Goal: Task Accomplishment & Management: Use online tool/utility

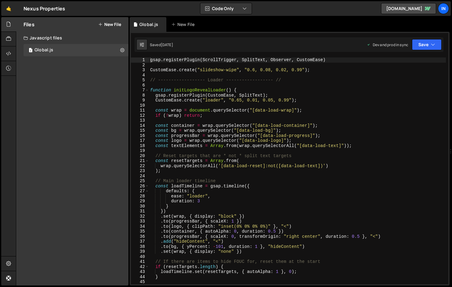
type textarea "CustomEase.create("slideshow-wipe", "0.6, 0.08, 0.02, 0.99");"
click at [315, 69] on div "gsap . registerPlugin ( ScrollTrigger , SplitText , Observer , CustomEase ) Cus…" at bounding box center [297, 175] width 297 height 237
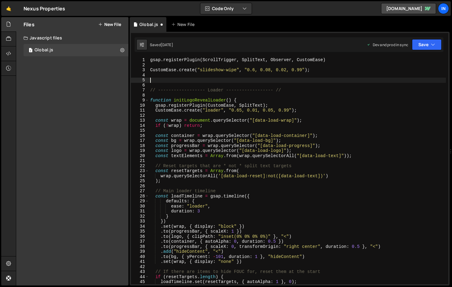
paste textarea
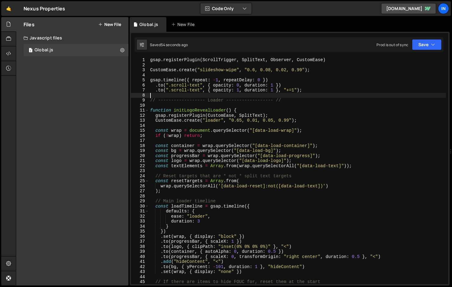
click at [262, 80] on div "gsap . registerPlugin ( ScrollTrigger , SplitText , Observer , CustomEase ) Cus…" at bounding box center [297, 175] width 297 height 237
drag, startPoint x: 260, startPoint y: 80, endPoint x: 258, endPoint y: 85, distance: 5.2
click at [260, 80] on div "gsap . registerPlugin ( ScrollTrigger , SplitText , Observer , CustomEase ) Cus…" at bounding box center [297, 175] width 297 height 237
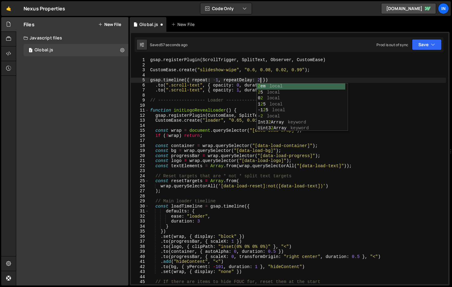
scroll to position [0, 8]
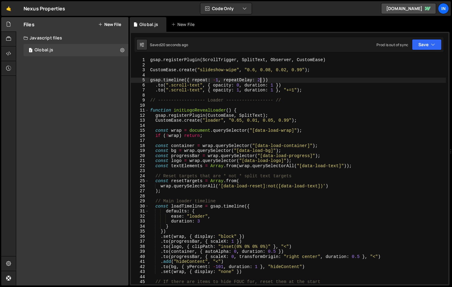
click at [273, 86] on div "gsap . registerPlugin ( ScrollTrigger , SplitText , Observer , CustomEase ) Cus…" at bounding box center [297, 175] width 297 height 237
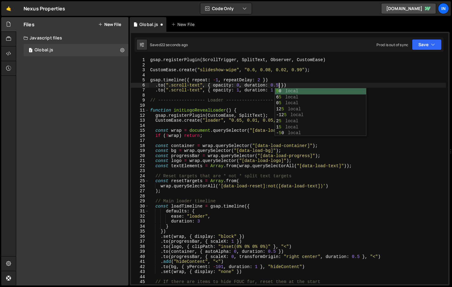
click at [270, 91] on div "gsap . registerPlugin ( ScrollTrigger , SplitText , Observer , CustomEase ) Cus…" at bounding box center [297, 175] width 297 height 237
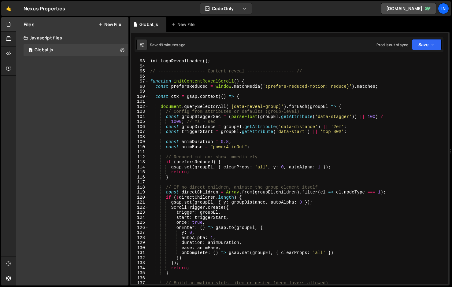
scroll to position [462, 0]
click at [151, 81] on div "initLogoRevealLoader ( ) ; // ------------------ Content reveal ---------------…" at bounding box center [297, 172] width 297 height 237
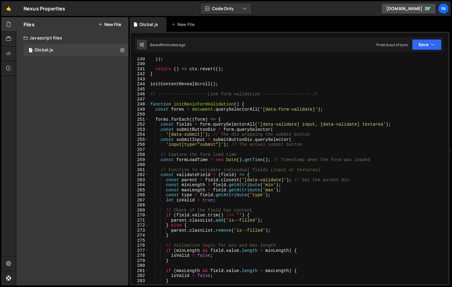
scroll to position [1206, 0]
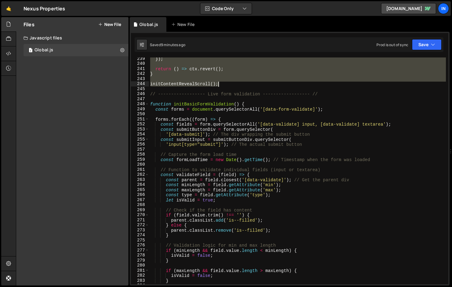
click at [220, 83] on div "}) ; return ( ) => ctx . revert ( ) ; } initContentRevealScroll ( ) ; // ------…" at bounding box center [297, 174] width 297 height 237
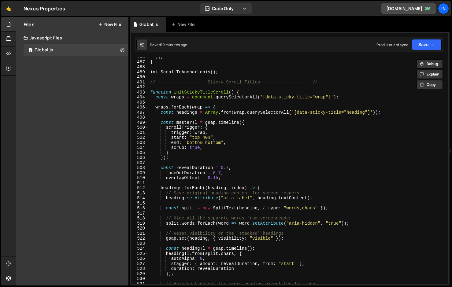
scroll to position [2453, 0]
click at [152, 81] on div "}) ; } initScrollToAnchorLenis ( ) ; // ------------------ Sticky Scroll Titles…" at bounding box center [297, 173] width 297 height 237
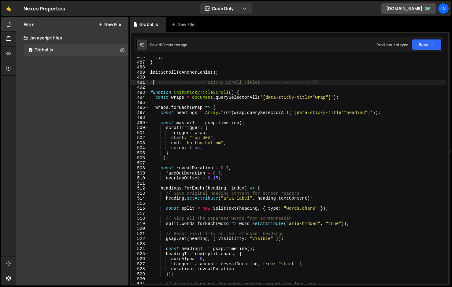
click at [150, 83] on div "}) ; } initScrollToAnchorLenis ( ) ; // ------------------ Sticky Scroll Titles…" at bounding box center [297, 173] width 297 height 237
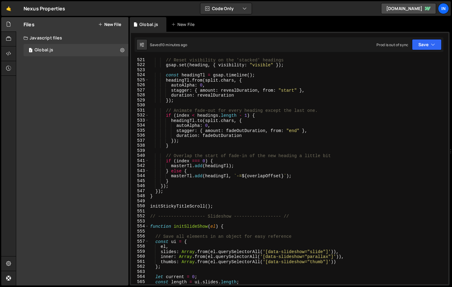
scroll to position [2627, 0]
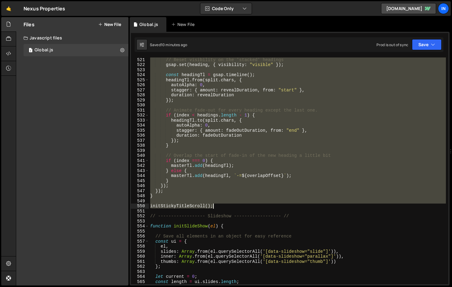
click at [218, 205] on div "// Reset visibility on the 'stacked' headings gsap . set ( heading , { visibili…" at bounding box center [297, 175] width 297 height 237
type textarea "initStickyTitleScroll();"
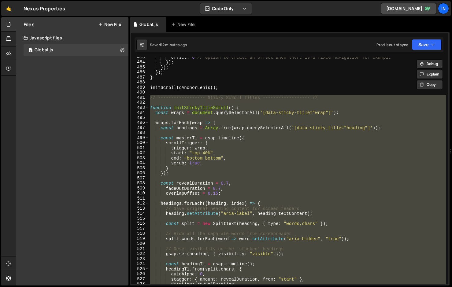
scroll to position [2456, 0]
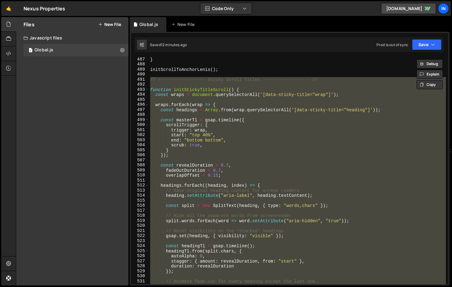
paste textarea
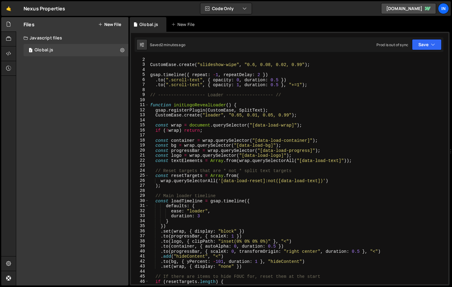
scroll to position [0, 0]
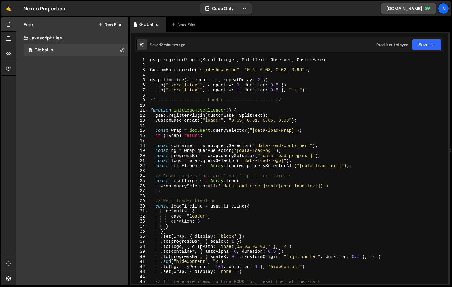
click at [277, 86] on div "gsap . registerPlugin ( ScrollTrigger , SplitText , Observer , CustomEase ) Cus…" at bounding box center [297, 175] width 297 height 237
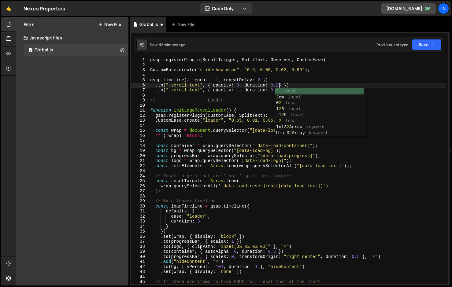
drag, startPoint x: 273, startPoint y: 86, endPoint x: 275, endPoint y: 89, distance: 3.2
click at [273, 86] on div "gsap . registerPlugin ( ScrollTrigger , SplitText , Observer , CustomEase ) Cus…" at bounding box center [297, 175] width 297 height 237
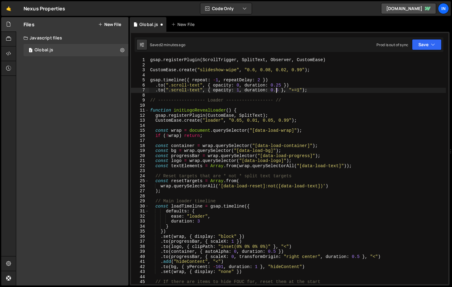
click at [276, 89] on div "gsap . registerPlugin ( ScrollTrigger , SplitText , Observer , CustomEase ) Cus…" at bounding box center [297, 175] width 297 height 237
type textarea ".to(".scroll-text", { opacity: 1, duration: 0.25 }, "+=1");"
click at [314, 91] on div "gsap . registerPlugin ( ScrollTrigger , SplitText , Observer , CustomEase ) Cus…" at bounding box center [297, 175] width 297 height 237
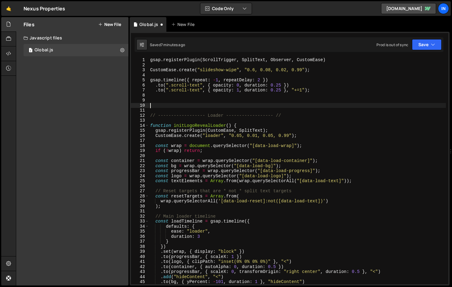
paste textarea "});"
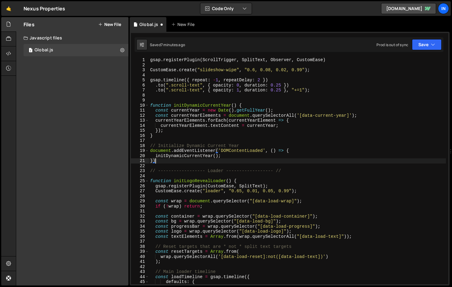
type textarea "}"
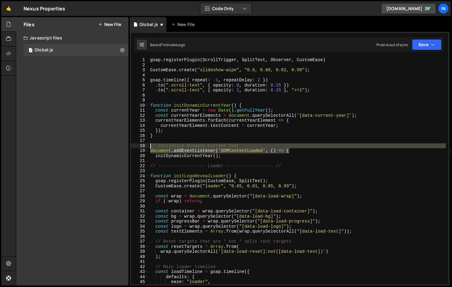
drag, startPoint x: 256, startPoint y: 151, endPoint x: 138, endPoint y: 145, distance: 117.7
click at [138, 145] on div "initDynamicCurrentYear(); 1 2 3 4 5 6 7 8 9 10 11 12 13 14 15 16 17 18 19 20 21…" at bounding box center [289, 170] width 317 height 227
type textarea "// Initialize Dynamic Current Year document.addEventListener('DOMContentLoaded'…"
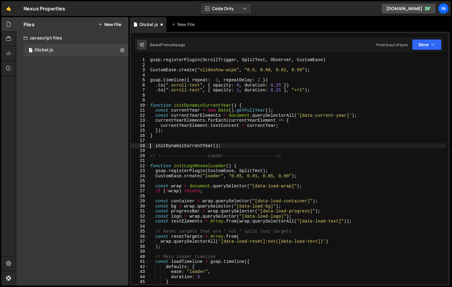
type textarea "initDynamicCurrentYear();"
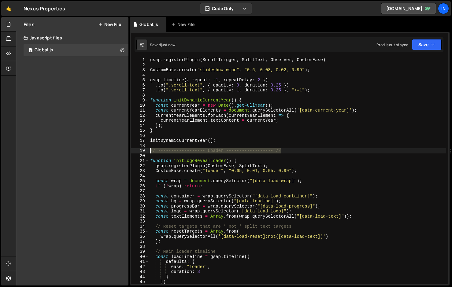
drag, startPoint x: 276, startPoint y: 149, endPoint x: 143, endPoint y: 152, distance: 133.2
click at [143, 152] on div "1 2 3 4 5 6 7 8 9 10 11 12 13 14 15 16 17 18 19 20 21 22 23 24 25 26 27 28 29 3…" at bounding box center [289, 170] width 317 height 227
click at [325, 91] on div "gsap . registerPlugin ( ScrollTrigger , SplitText , Observer , CustomEase ) Cus…" at bounding box center [297, 175] width 297 height 237
type textarea ".to(".scroll-text", { opacity: 1, duration: 0.25 }, "+=1");"
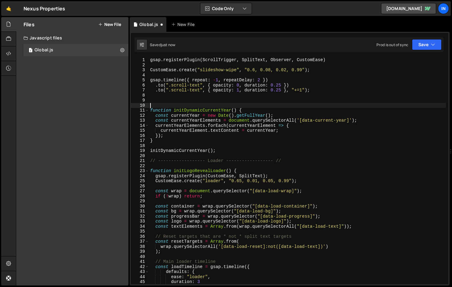
paste textarea "// ------------------ Loader ------------------ //"
type textarea "// ------------------ Loader ------------------ //"
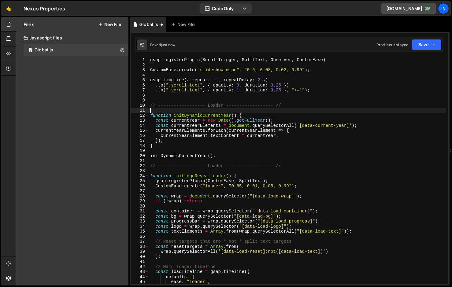
drag, startPoint x: 223, startPoint y: 106, endPoint x: 223, endPoint y: 109, distance: 3.1
click at [223, 106] on div "gsap . registerPlugin ( ScrollTrigger , SplitText , Observer , CustomEase ) Cus…" at bounding box center [297, 175] width 297 height 237
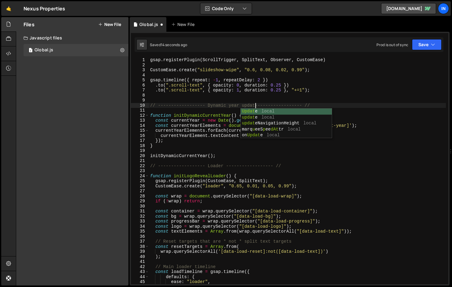
scroll to position [0, 8]
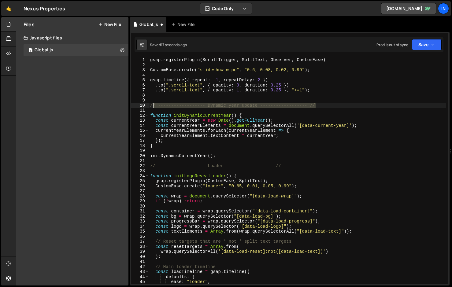
drag, startPoint x: 291, startPoint y: 103, endPoint x: 152, endPoint y: 104, distance: 138.7
click at [152, 105] on div "gsap . registerPlugin ( ScrollTrigger , SplitText , Observer , CustomEase ) Cus…" at bounding box center [297, 175] width 297 height 237
click at [150, 104] on div "gsap . registerPlugin ( ScrollTrigger , SplitText , Observer , CustomEase ) Cus…" at bounding box center [297, 175] width 297 height 237
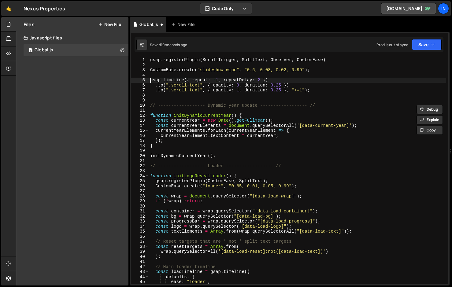
click at [150, 78] on div "gsap . registerPlugin ( ScrollTrigger , SplitText , Observer , CustomEase ) Cus…" at bounding box center [297, 175] width 297 height 237
type textarea "gsap.timeline({ repeat: -1, repeatDelay: 2 })"
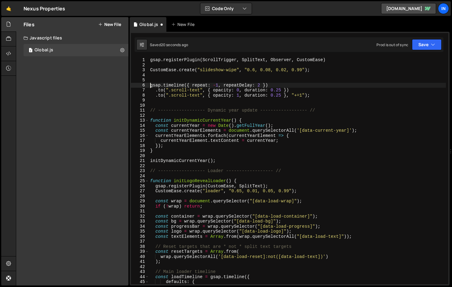
scroll to position [0, 0]
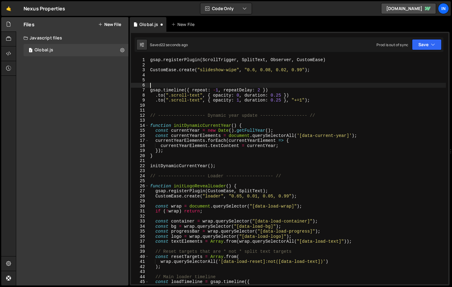
paste textarea "// ------------------ Dynamic year update ------------------ //"
type textarea "// ------------------ Dynamic year update ------------------ //"
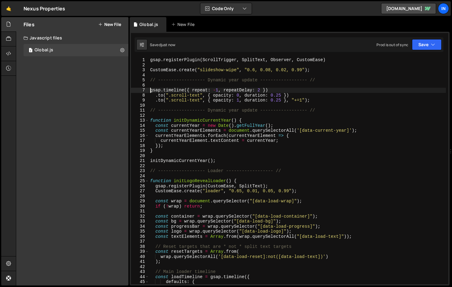
click at [255, 79] on div "gsap . registerPlugin ( ScrollTrigger , SplitText , Observer , CustomEase ) Cus…" at bounding box center [297, 175] width 297 height 237
click at [208, 79] on div "gsap . registerPlugin ( ScrollTrigger , SplitText , Observer , CustomEase ) Cus…" at bounding box center [297, 175] width 297 height 237
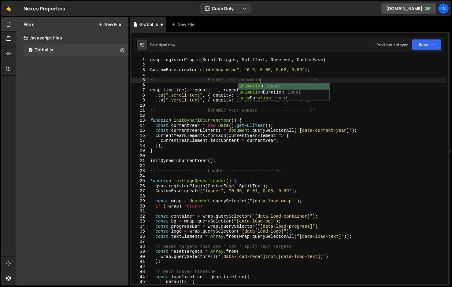
scroll to position [0, 8]
type textarea "// ------------------ Scroll text animation ------------------ //"
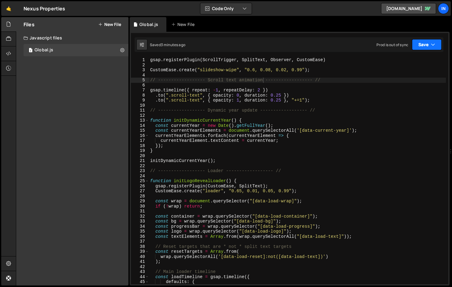
click at [432, 48] on button "Save" at bounding box center [427, 44] width 30 height 11
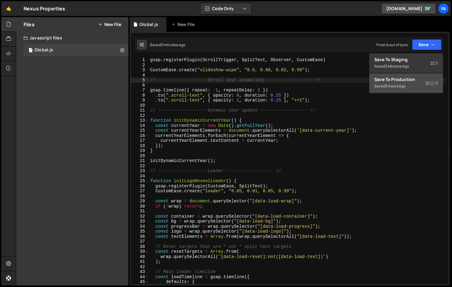
click at [408, 84] on div "Saved 3 hours ago" at bounding box center [406, 85] width 64 height 7
